Goal: Book appointment/travel/reservation

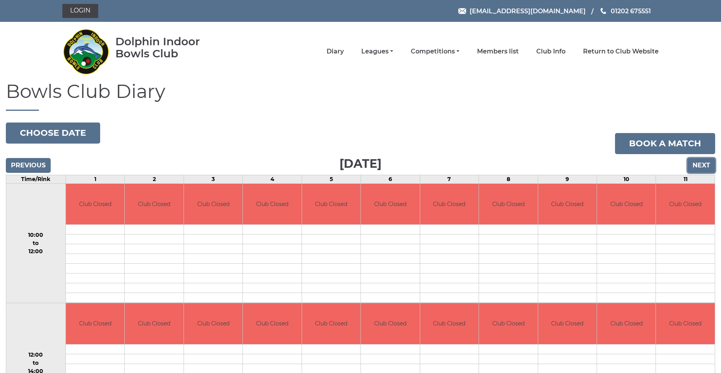
click at [705, 167] on input "Next" at bounding box center [702, 165] width 28 height 15
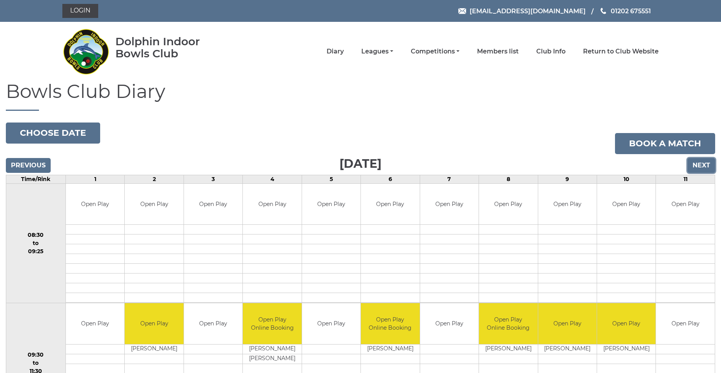
click at [692, 166] on input "Next" at bounding box center [702, 165] width 28 height 15
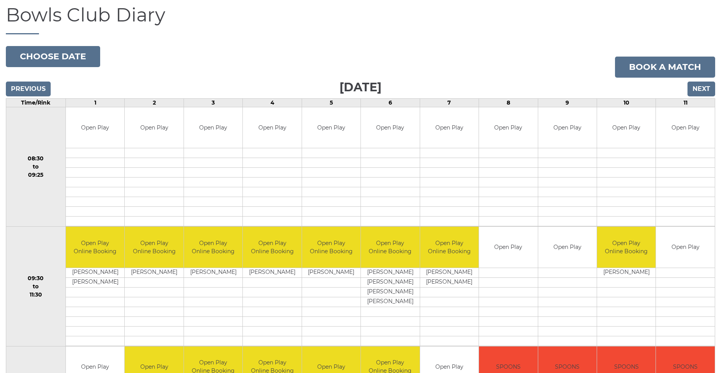
scroll to position [78, 0]
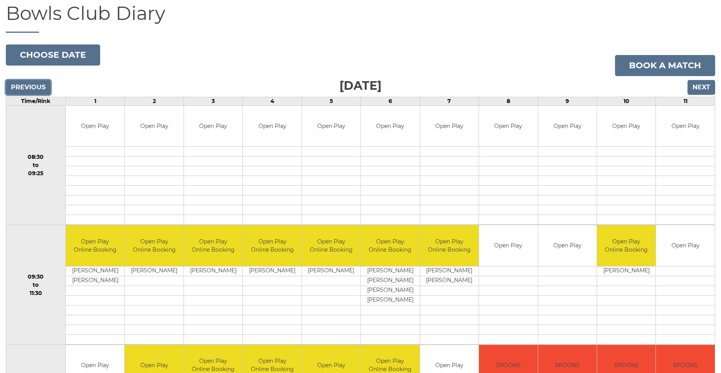
click at [31, 86] on input "Previous" at bounding box center [28, 87] width 45 height 15
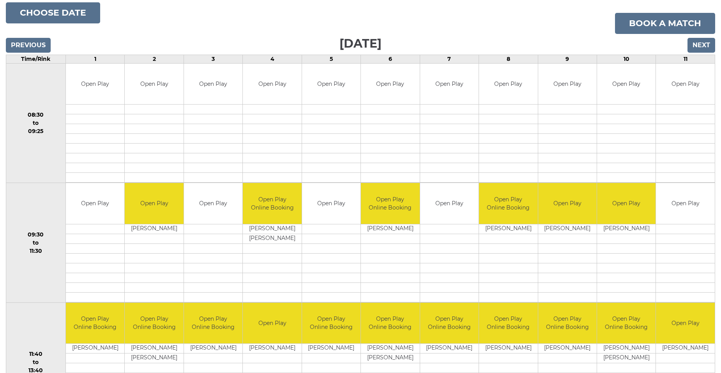
scroll to position [117, 0]
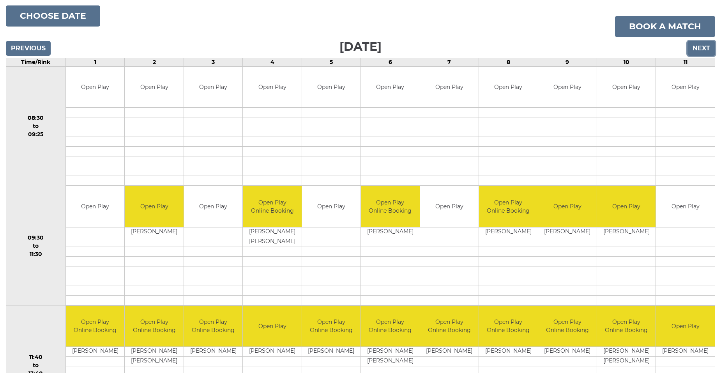
click at [700, 46] on input "Next" at bounding box center [702, 48] width 28 height 15
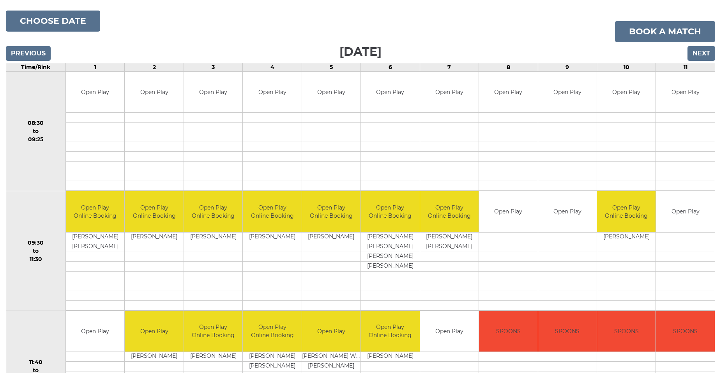
scroll to position [117, 0]
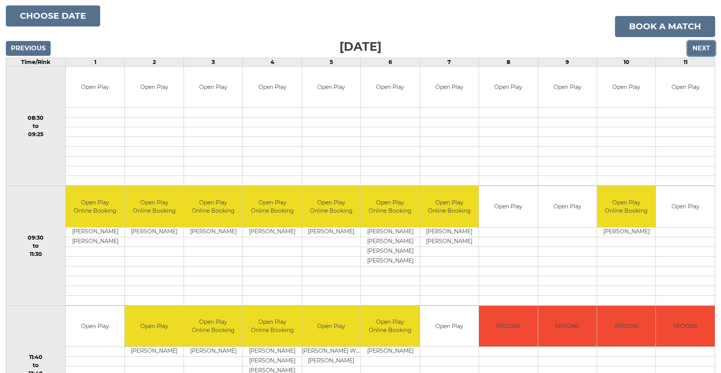
click at [700, 48] on input "Next" at bounding box center [702, 48] width 28 height 15
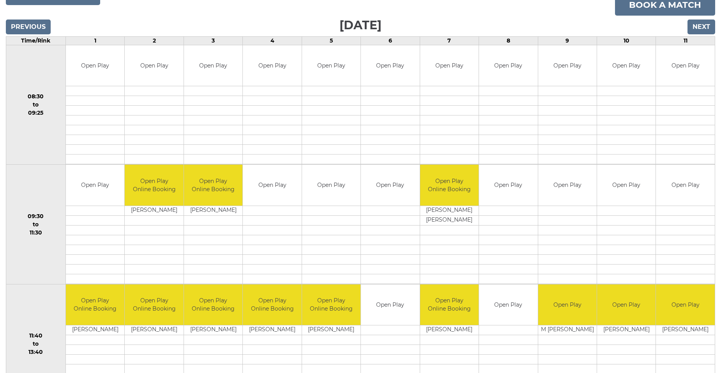
scroll to position [117, 0]
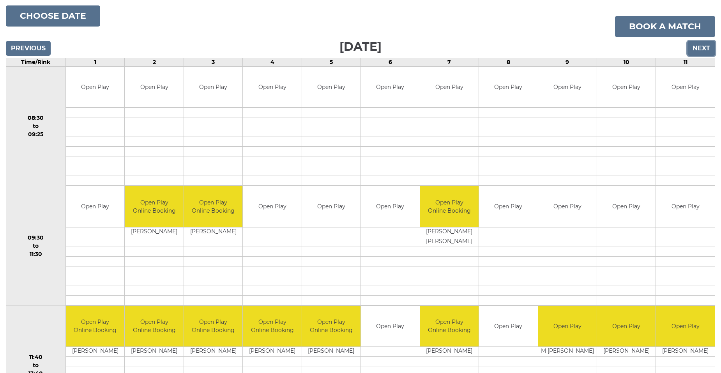
click at [701, 45] on input "Next" at bounding box center [702, 48] width 28 height 15
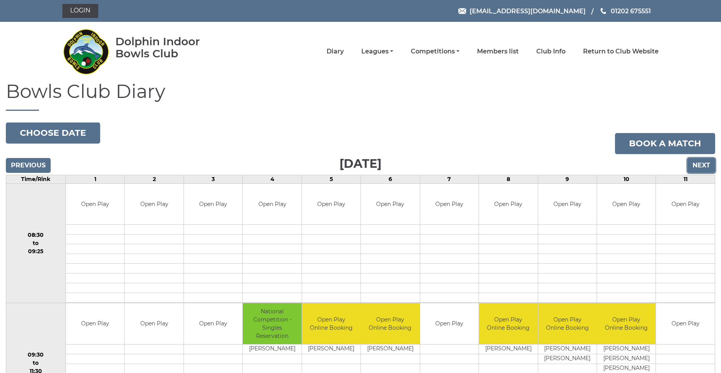
click at [703, 163] on input "Next" at bounding box center [702, 165] width 28 height 15
